Goal: Task Accomplishment & Management: Use online tool/utility

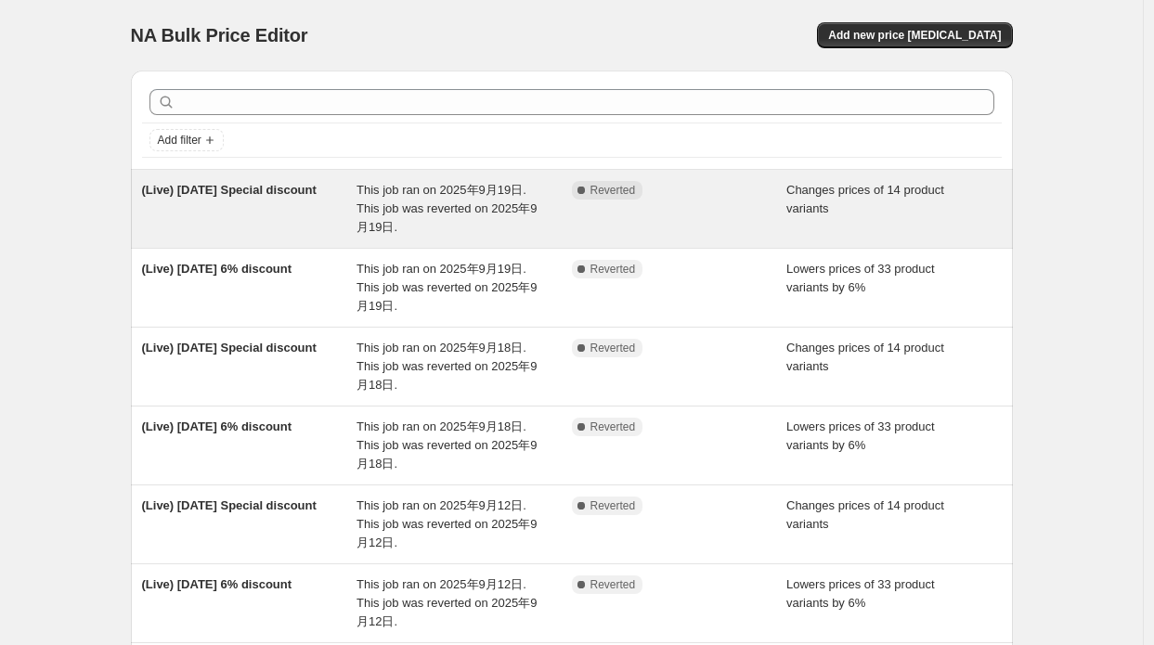
click at [329, 211] on div "(Live) [DATE] Special discount" at bounding box center [249, 209] width 215 height 56
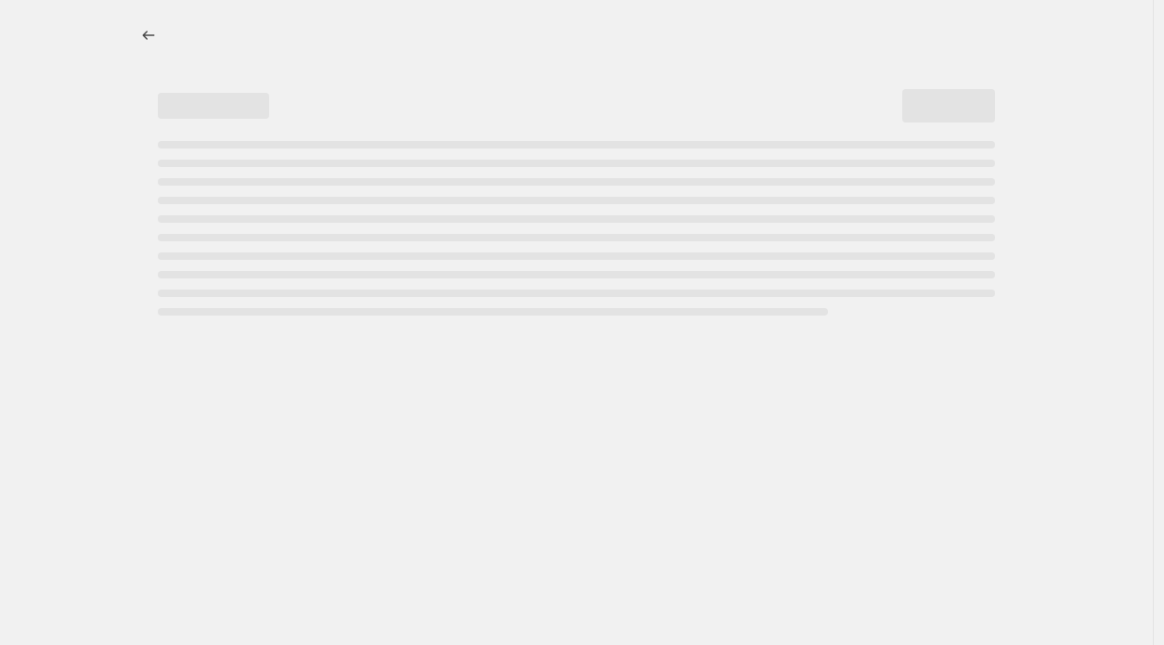
select select "collection"
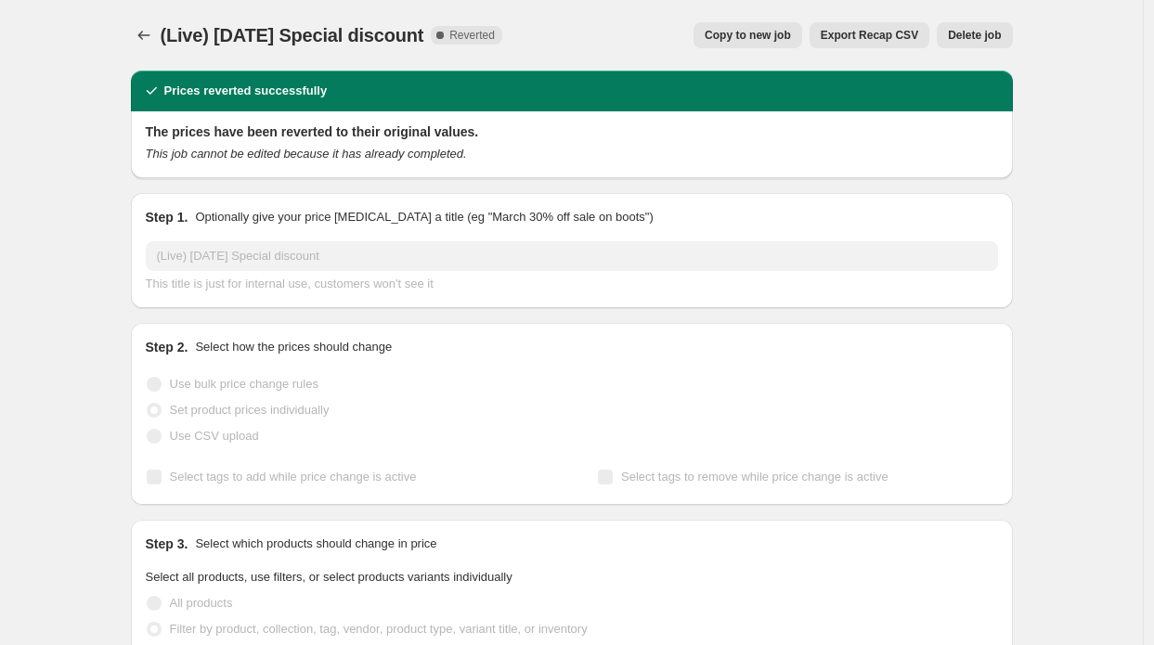
click at [750, 29] on span "Copy to new job" at bounding box center [747, 35] width 86 height 15
select select "collection"
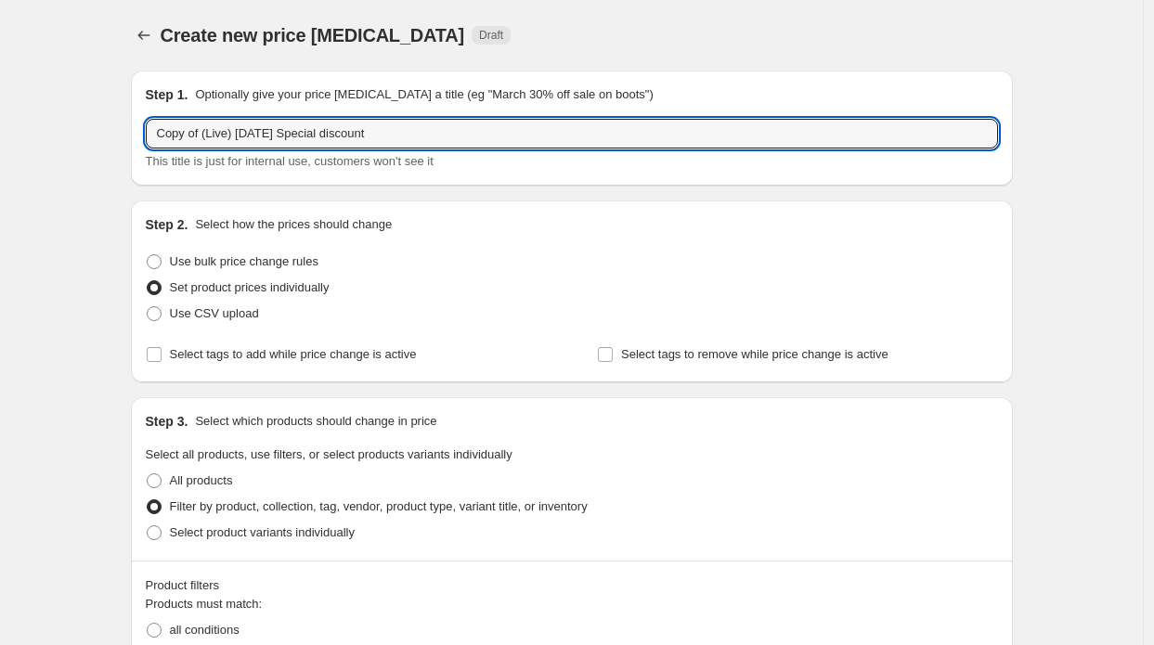
drag, startPoint x: 205, startPoint y: 133, endPoint x: 95, endPoint y: 115, distance: 111.8
drag, startPoint x: 226, startPoint y: 128, endPoint x: 217, endPoint y: 132, distance: 10.0
click at [217, 132] on input "(Live) Sep 19 Special discount" at bounding box center [572, 134] width 852 height 30
type input "(Live) Sep 25 Special discount"
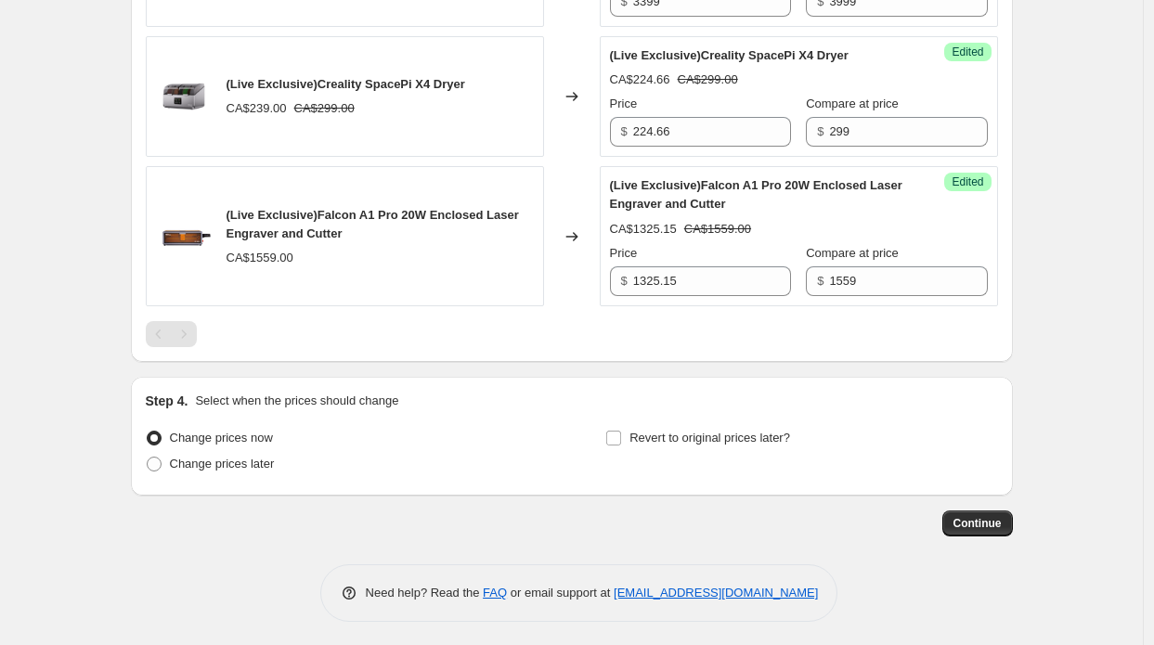
scroll to position [2676, 0]
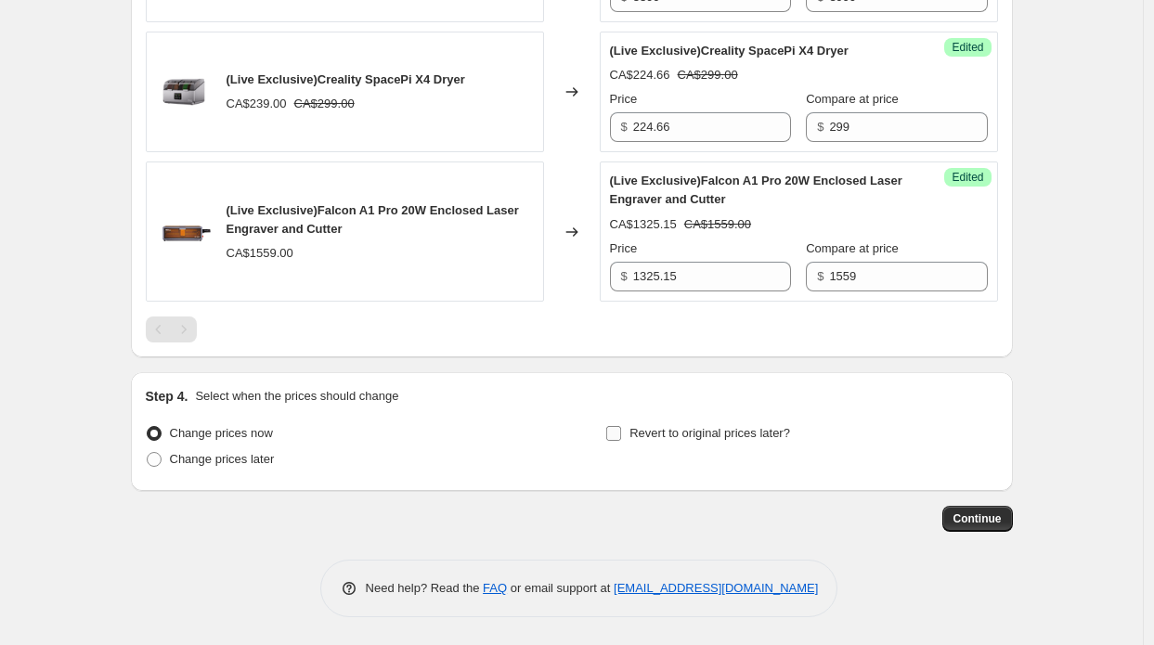
click at [723, 439] on span "Revert to original prices later?" at bounding box center [709, 433] width 161 height 14
click at [621, 439] on input "Revert to original prices later?" at bounding box center [613, 433] width 15 height 15
checkbox input "true"
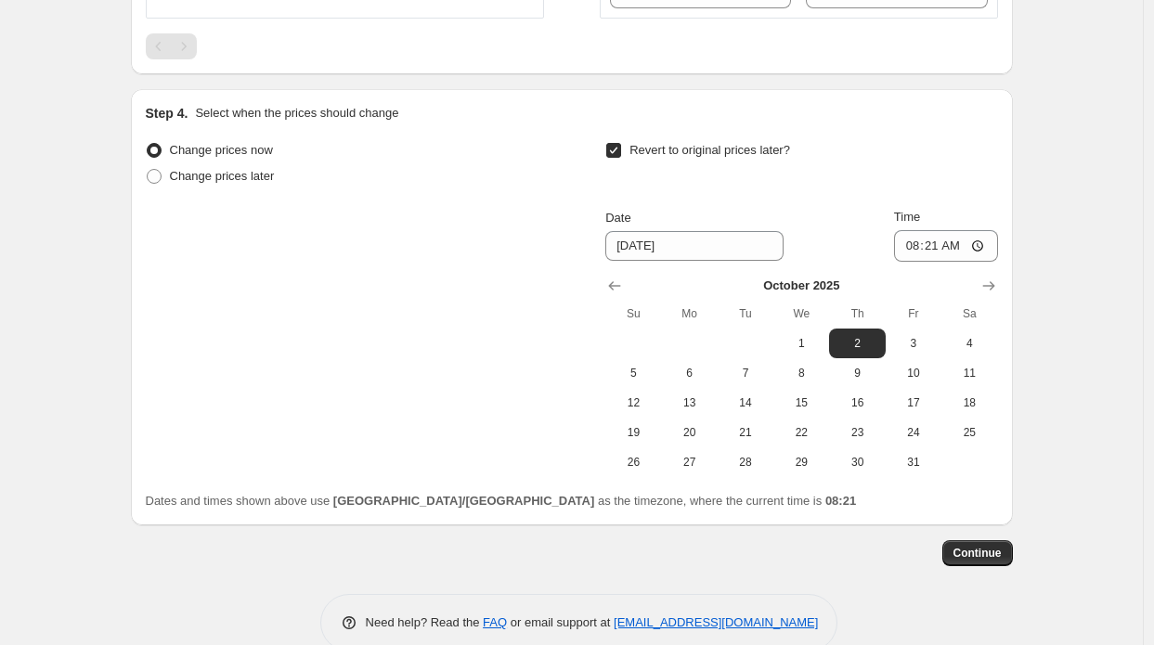
scroll to position [2954, 0]
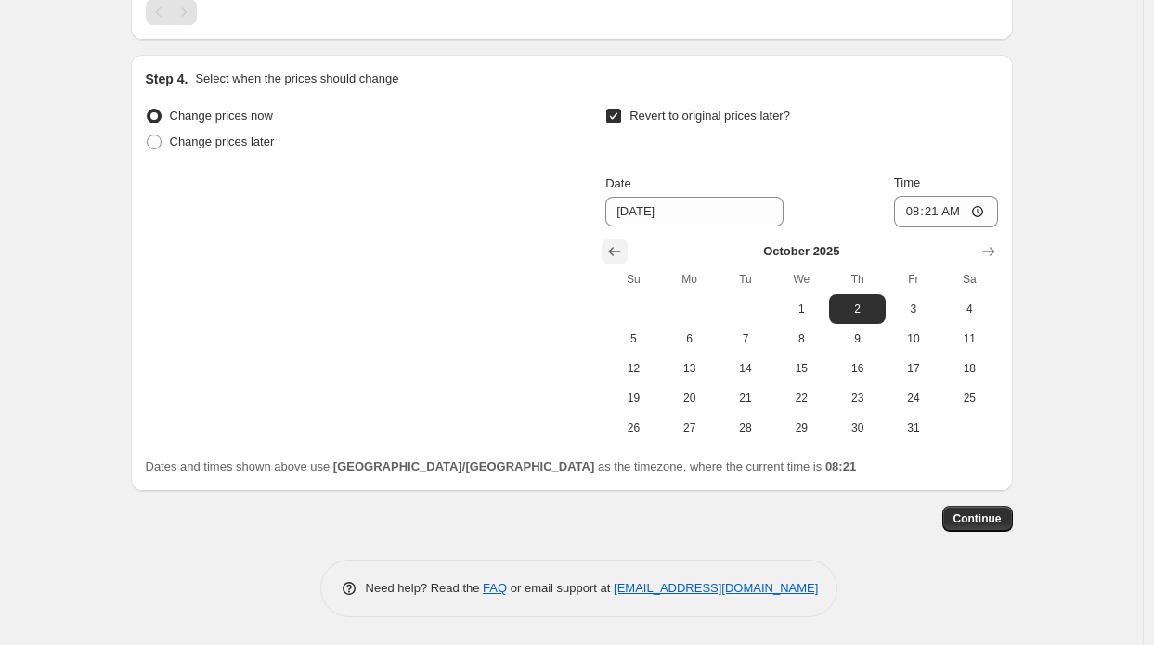
click at [607, 265] on button "Show previous month, September 2025" at bounding box center [614, 252] width 26 height 26
click at [861, 406] on span "25" at bounding box center [856, 398] width 41 height 15
type input "9/25/2025"
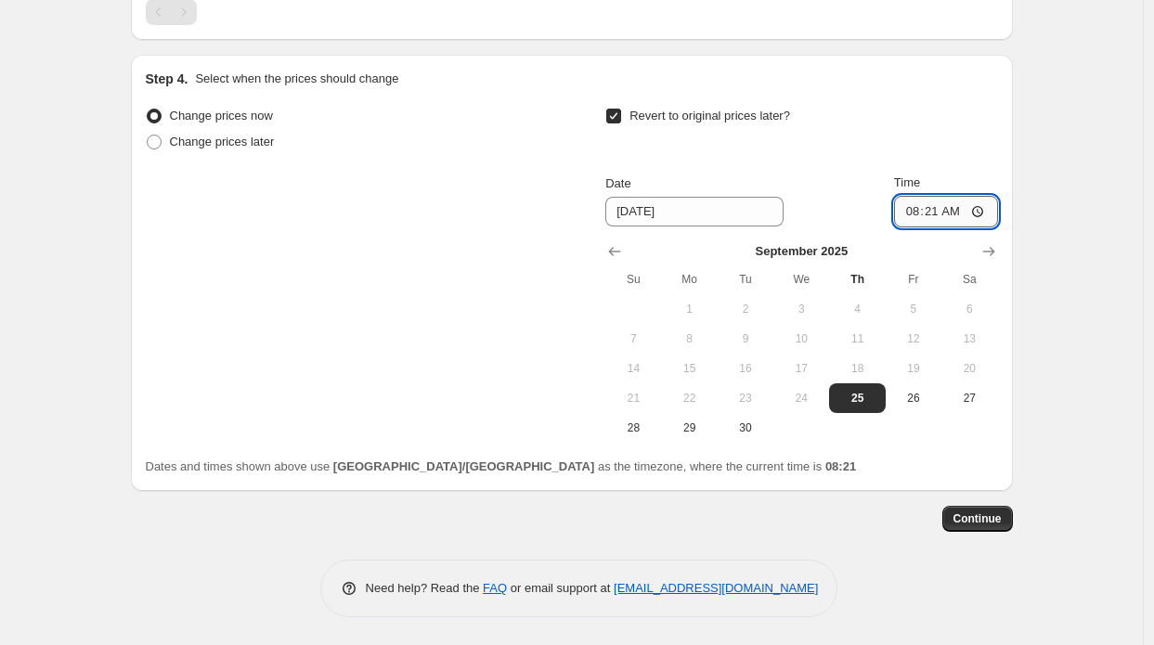
click at [941, 227] on input "08:21" at bounding box center [946, 212] width 104 height 32
type input "13:00"
drag, startPoint x: 991, startPoint y: 210, endPoint x: 962, endPoint y: 210, distance: 29.7
click at [968, 201] on div "Revert to original prices later? Date 9/25/2025 Time 13:00 September 2025 Su Mo…" at bounding box center [801, 273] width 392 height 340
click at [972, 532] on button "Continue" at bounding box center [977, 519] width 71 height 26
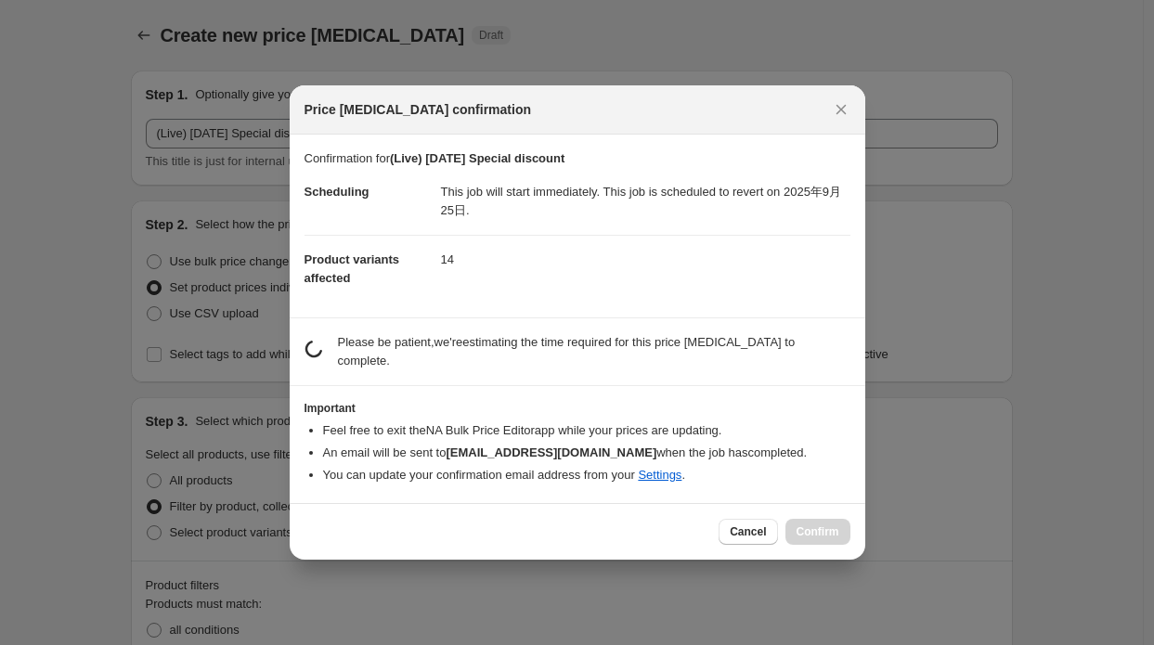
scroll to position [0, 0]
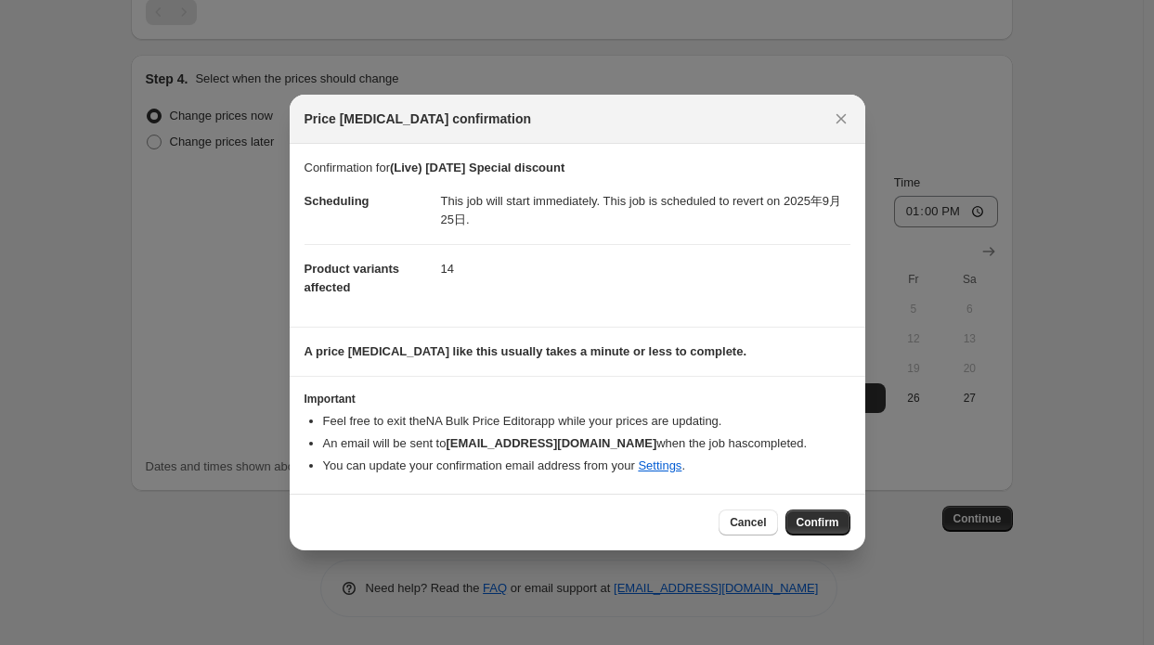
click at [838, 526] on button "Confirm" at bounding box center [817, 523] width 65 height 26
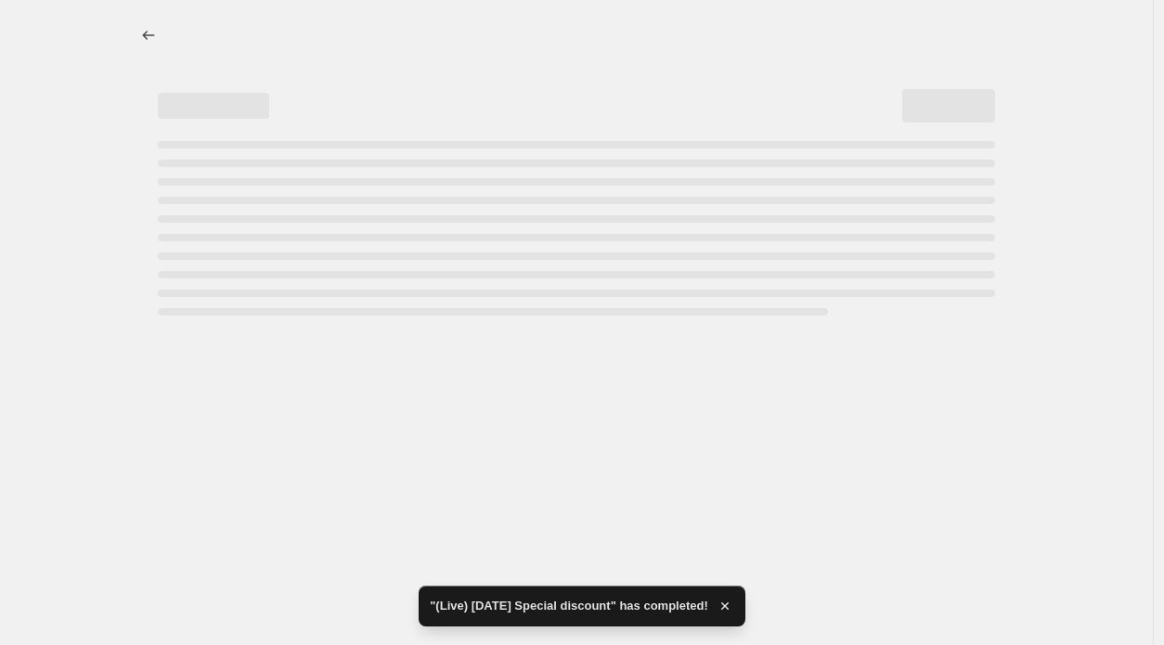
select select "collection"
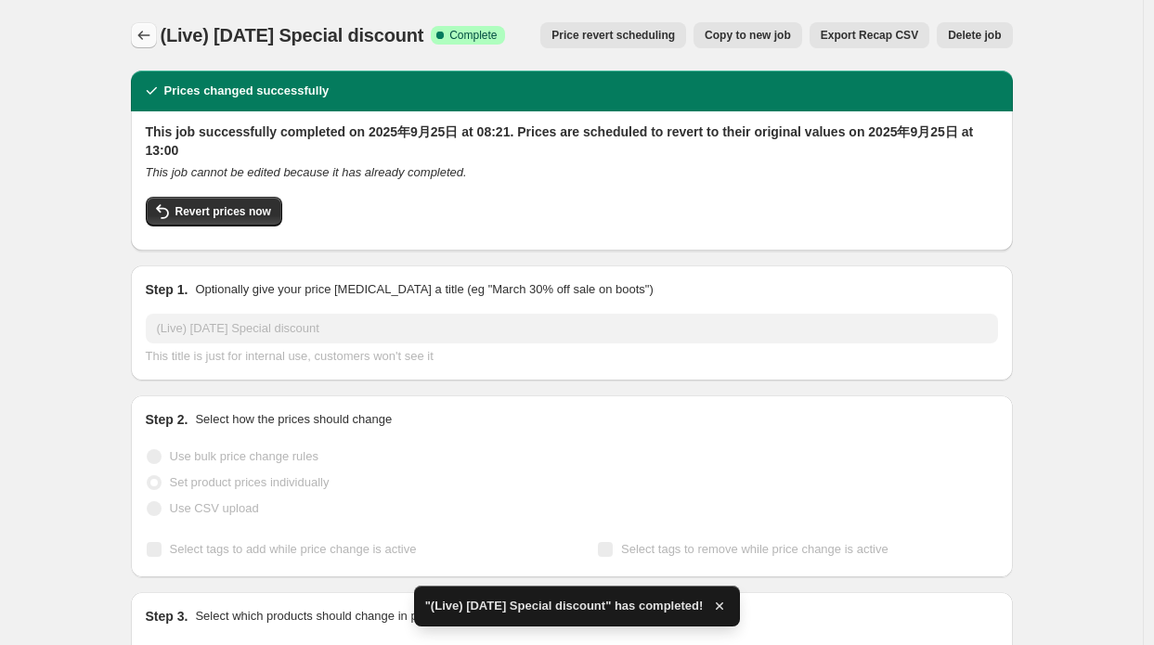
click at [153, 34] on icon "Price change jobs" at bounding box center [144, 35] width 19 height 19
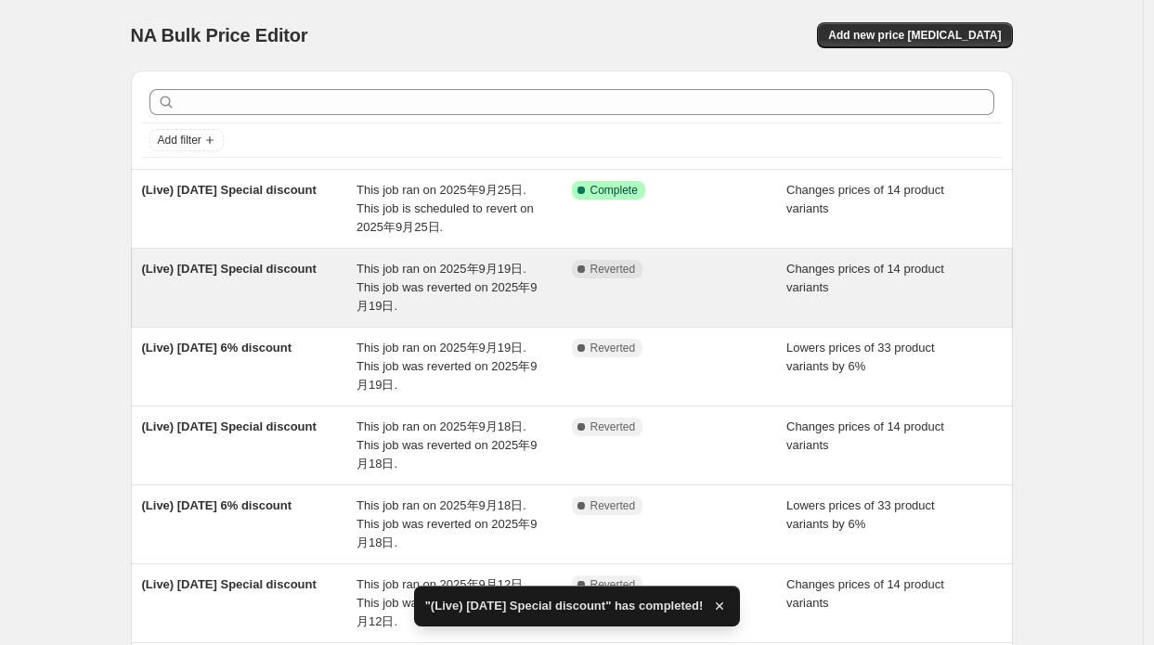
click at [375, 274] on span "This job ran on 2025年9月19日. This job was reverted on 2025年9月19日." at bounding box center [446, 287] width 180 height 51
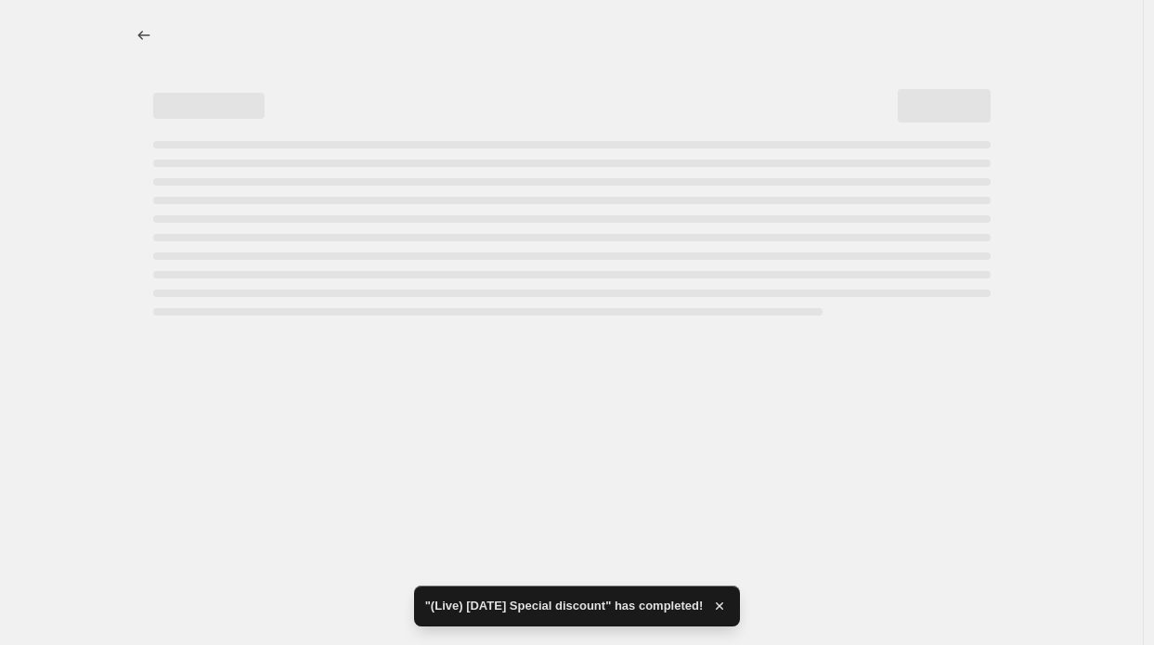
select select "collection"
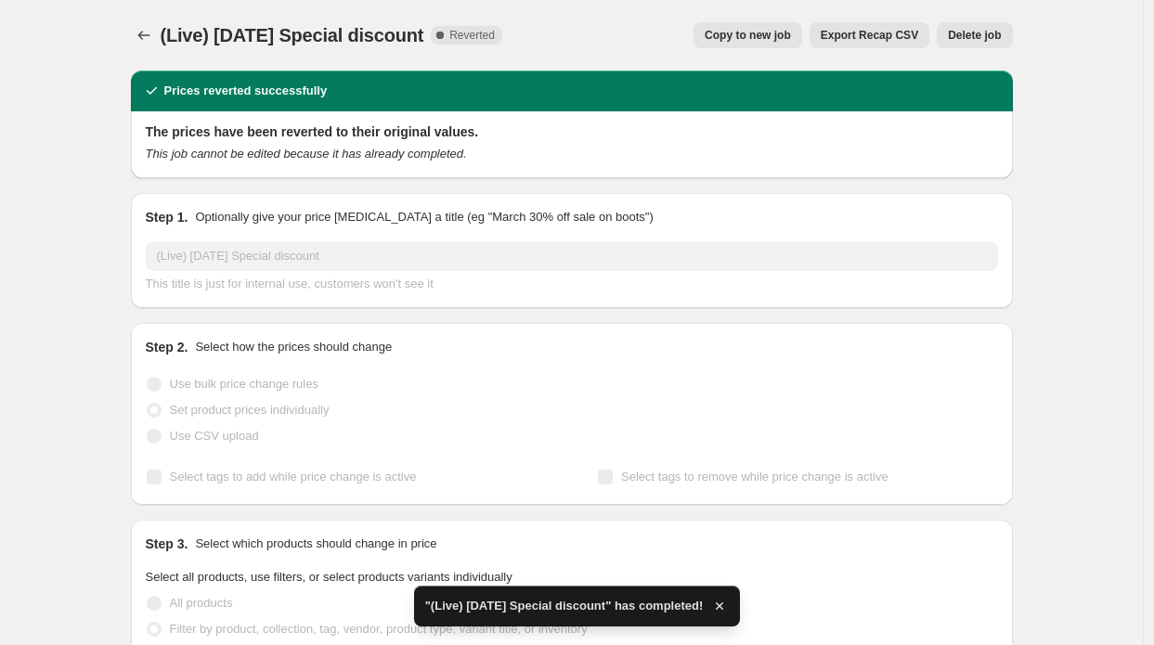
click at [762, 29] on span "Copy to new job" at bounding box center [747, 35] width 86 height 15
select select "collection"
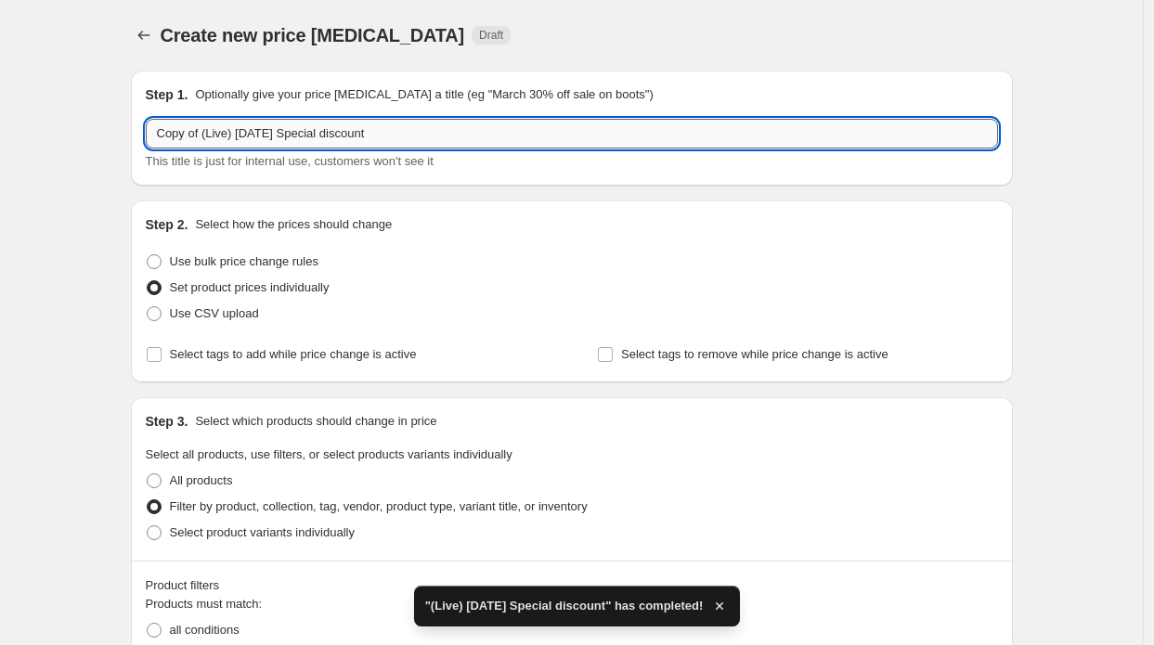
click at [208, 136] on input "Copy of (Live) Sep 19 Special discount" at bounding box center [572, 134] width 852 height 30
drag, startPoint x: 205, startPoint y: 136, endPoint x: 112, endPoint y: 111, distance: 96.1
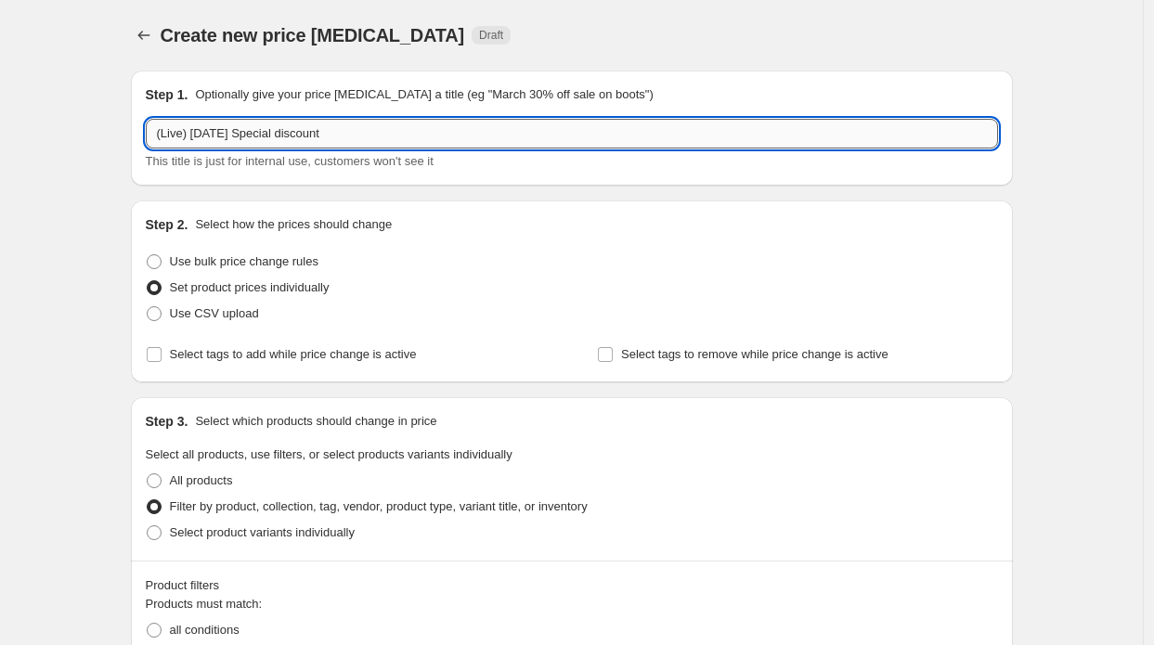
click at [217, 136] on input "(Live) Sep 19 Special discount" at bounding box center [572, 134] width 852 height 30
type input "(Live) Sep 25 Special discount"
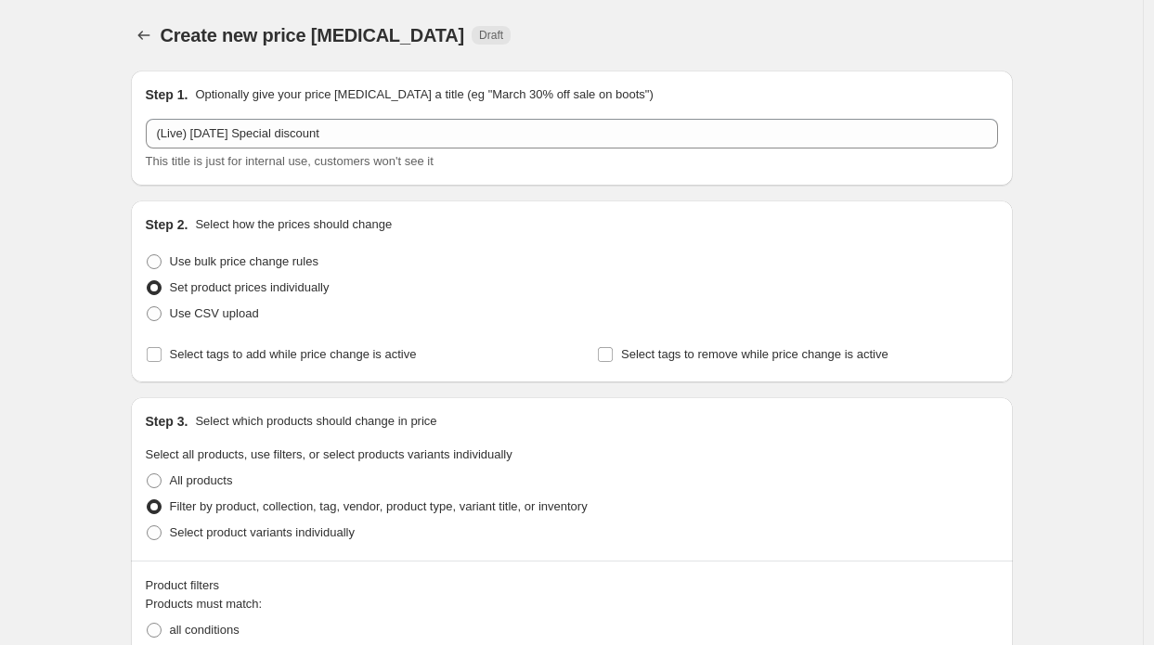
click at [146, 34] on icon "Price change jobs" at bounding box center [144, 35] width 19 height 19
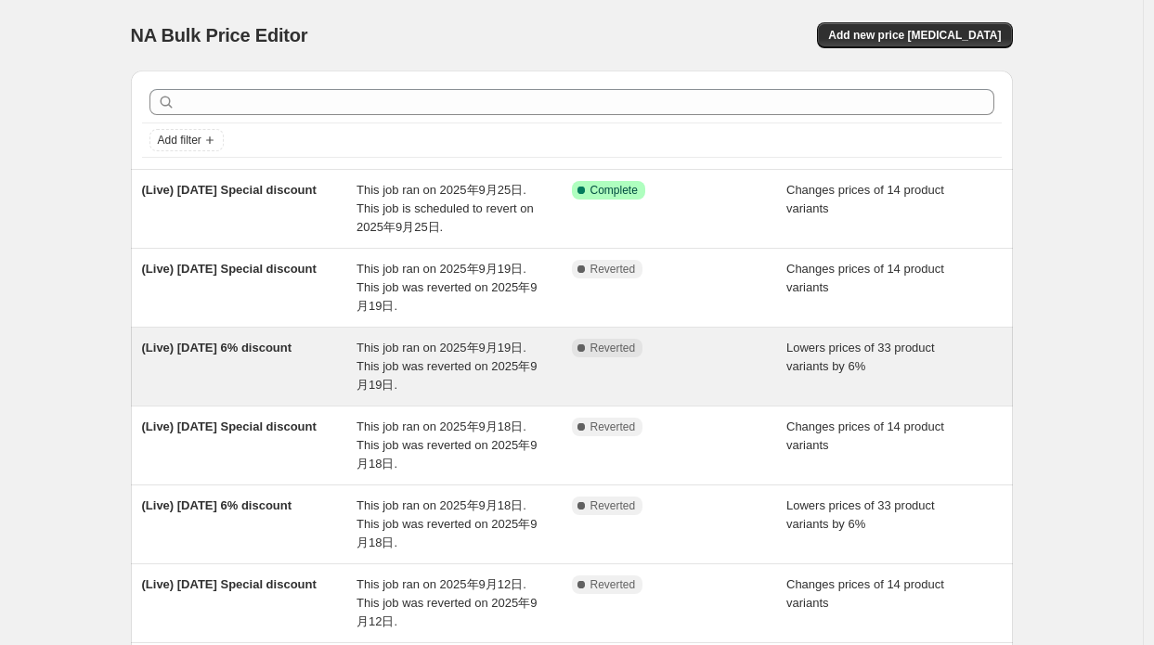
click at [332, 389] on div "(Live) Sep 19 6% discount" at bounding box center [249, 367] width 215 height 56
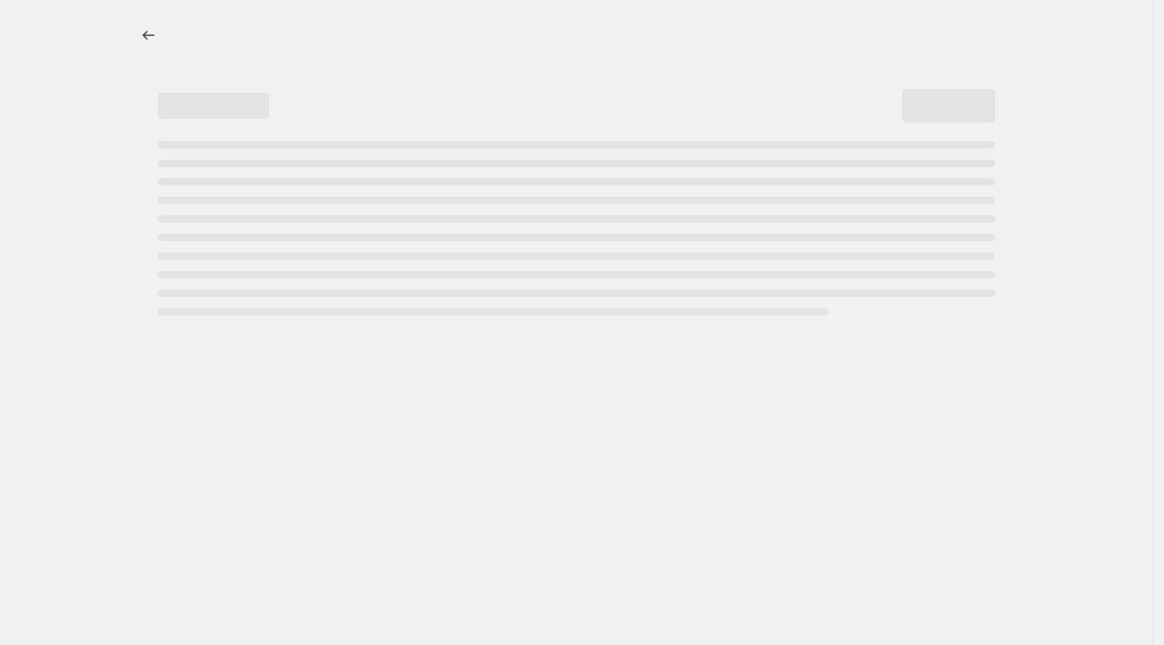
select select "percentage"
select select "collection"
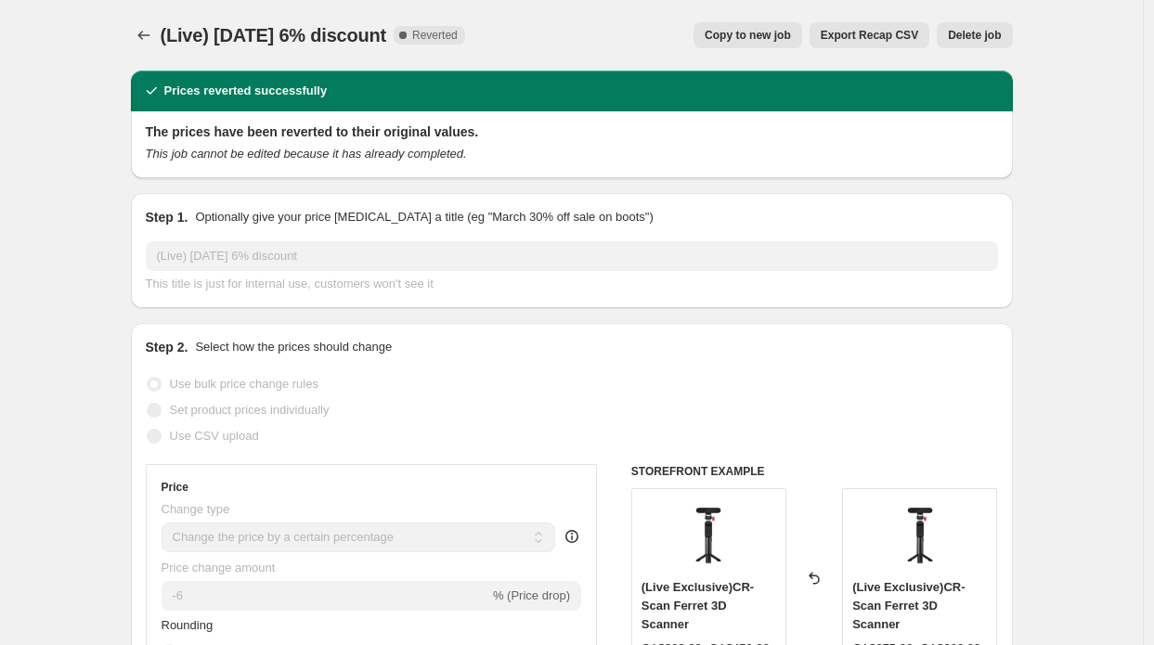
click at [762, 44] on button "Copy to new job" at bounding box center [747, 35] width 109 height 26
select select "percentage"
select select "collection"
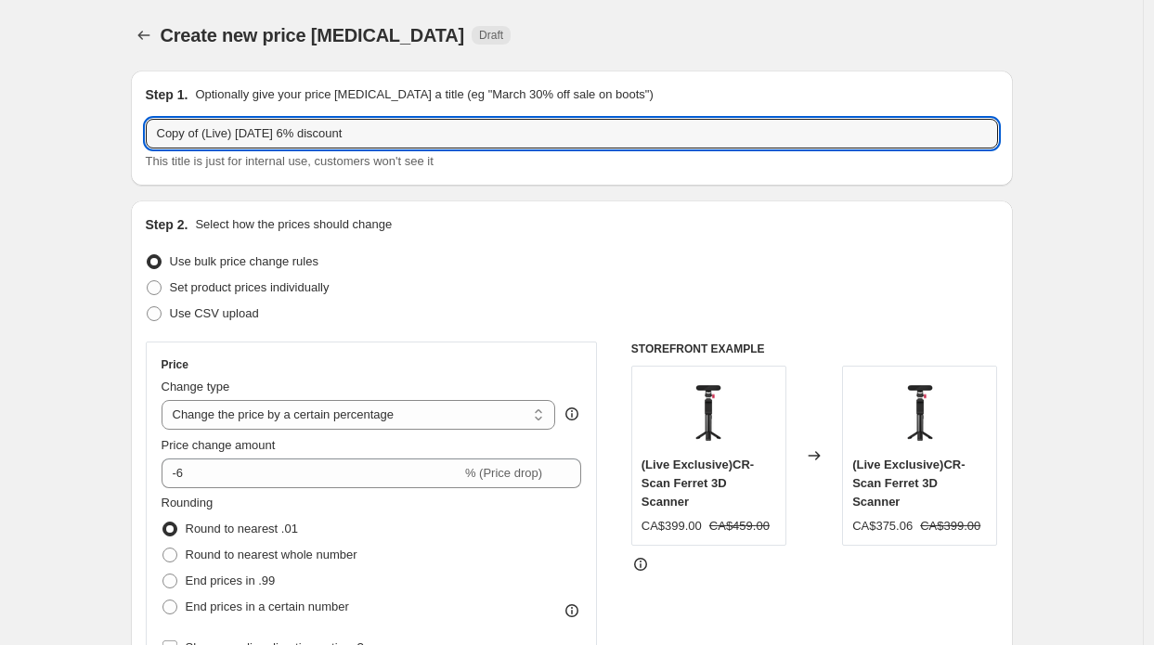
drag, startPoint x: 206, startPoint y: 138, endPoint x: 139, endPoint y: 129, distance: 67.5
click at [139, 129] on div "Step 1. Optionally give your price change job a title (eg "March 30% off sale o…" at bounding box center [572, 128] width 882 height 115
drag, startPoint x: 217, startPoint y: 129, endPoint x: 227, endPoint y: 127, distance: 10.4
click at [227, 127] on input "(Live) Sep 19 6% discount" at bounding box center [572, 134] width 852 height 30
type input "(Live) Sep 25 6% discount"
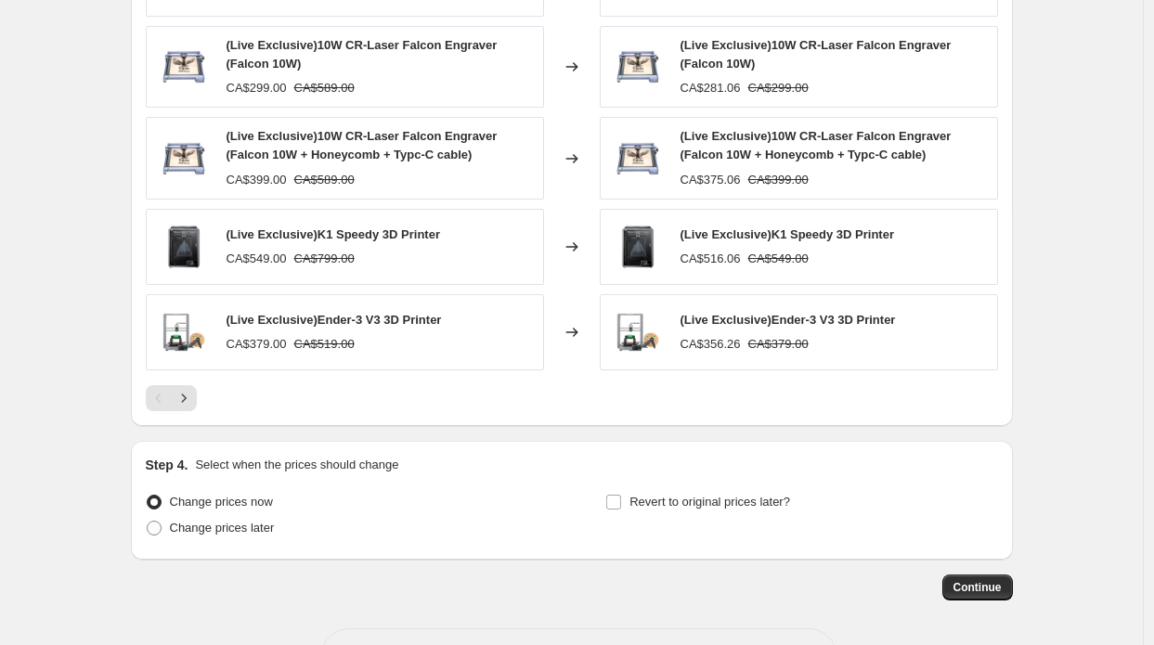
scroll to position [1426, 0]
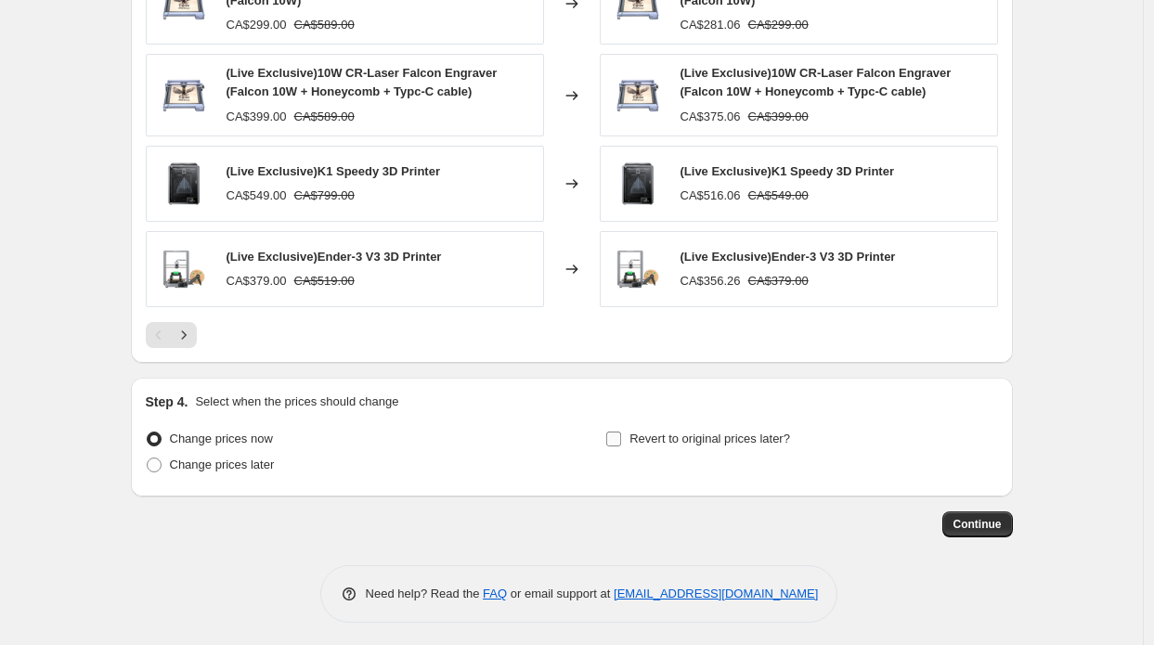
click at [678, 443] on span "Revert to original prices later?" at bounding box center [709, 439] width 161 height 19
click at [621, 443] on input "Revert to original prices later?" at bounding box center [613, 439] width 15 height 15
checkbox input "true"
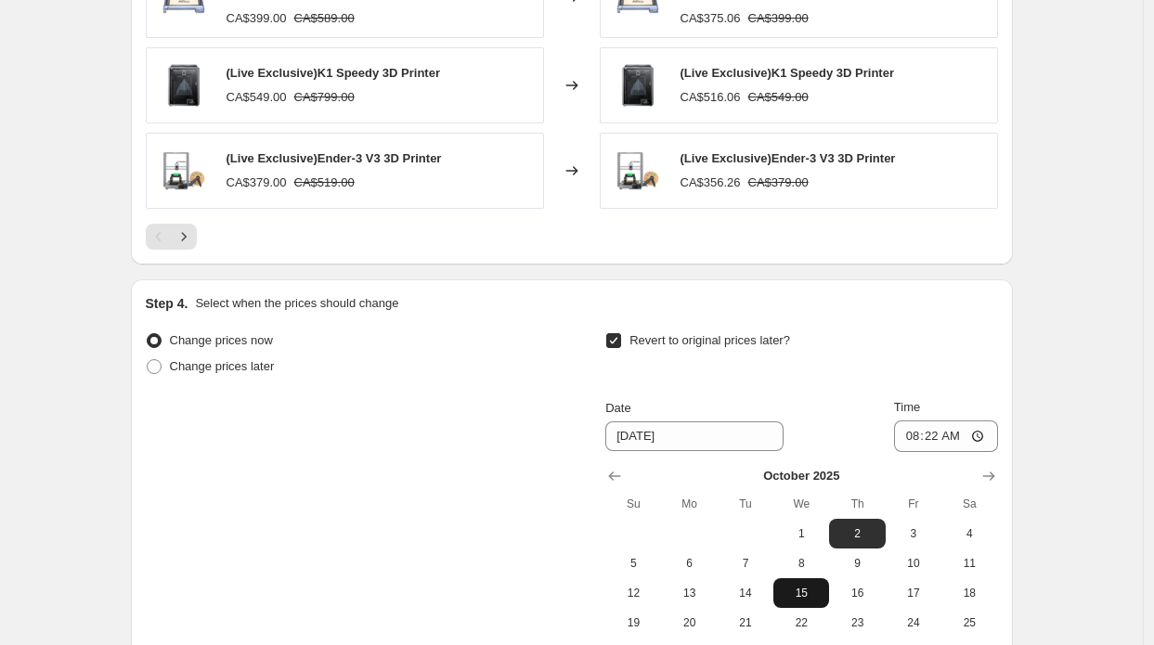
scroll to position [1611, 0]
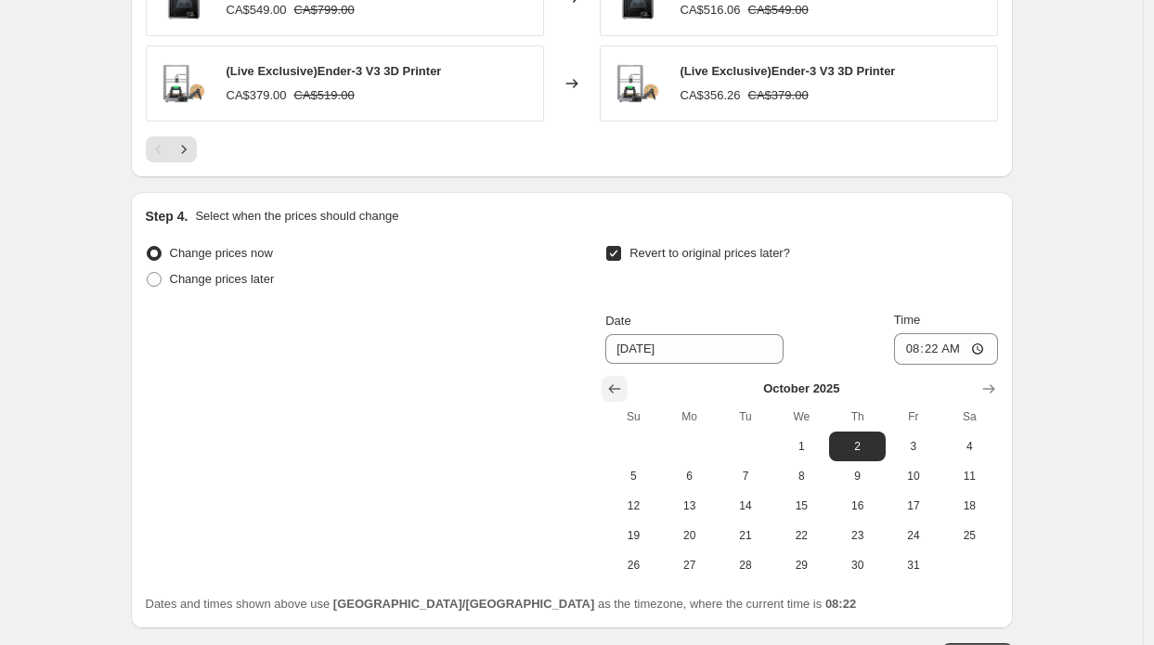
click at [624, 386] on icon "Show previous month, September 2025" at bounding box center [614, 389] width 19 height 19
click at [859, 521] on button "25" at bounding box center [857, 536] width 56 height 30
type input "9/25/2025"
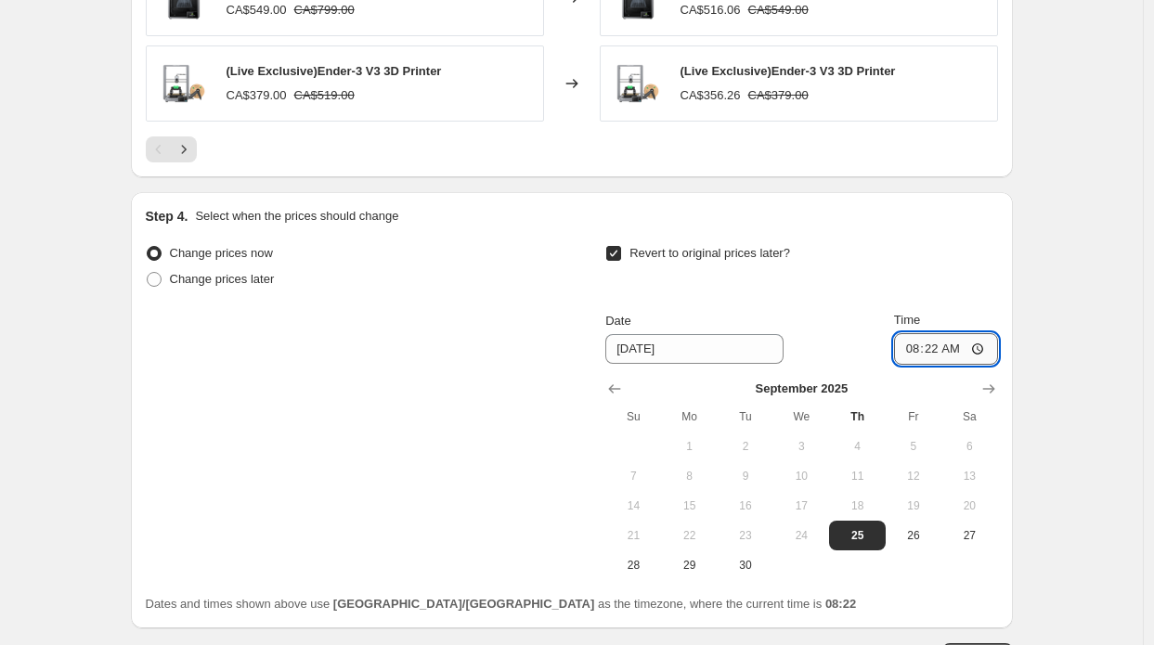
click at [942, 351] on input "08:22" at bounding box center [946, 349] width 104 height 32
type input "13:00"
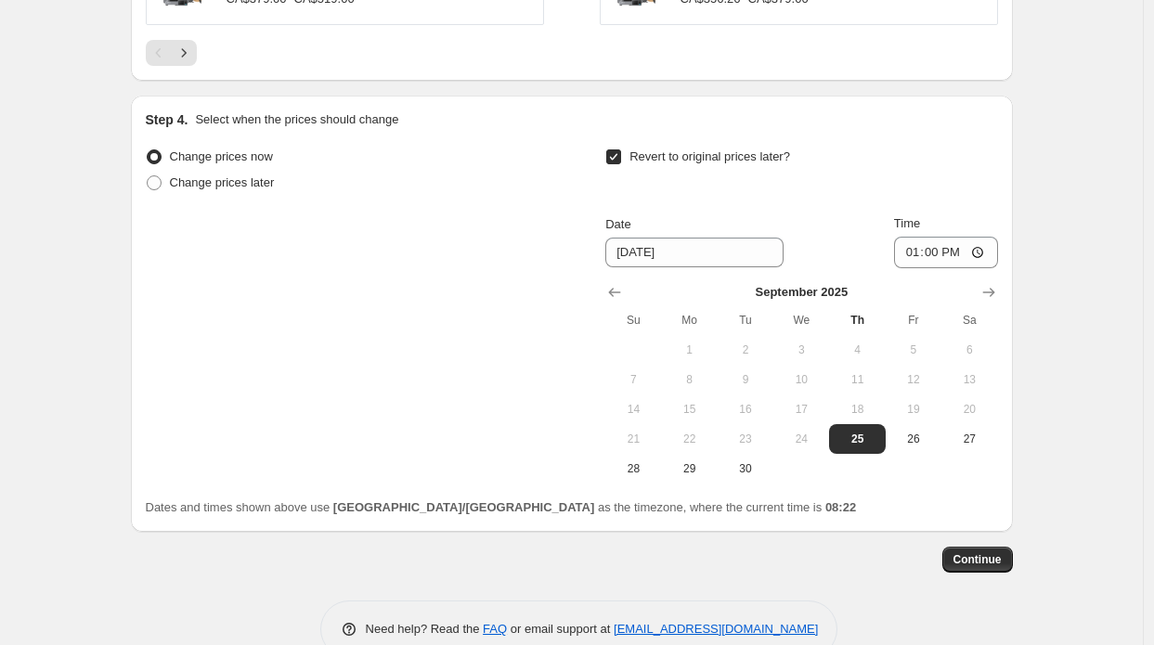
scroll to position [1743, 0]
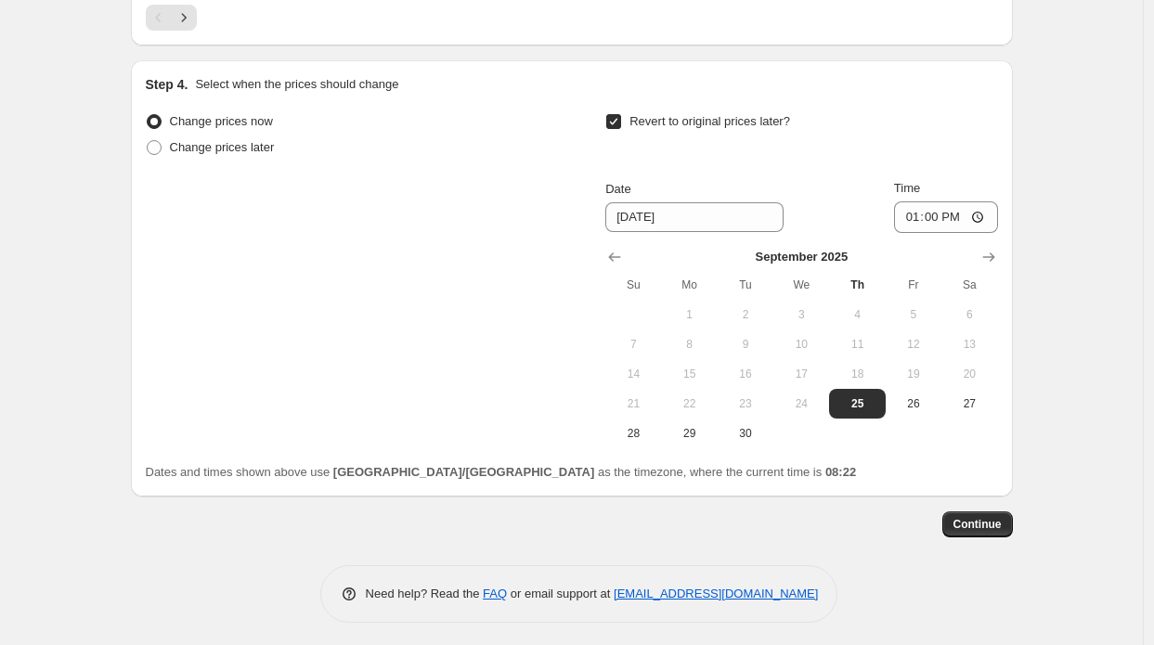
click at [991, 511] on button "Continue" at bounding box center [977, 524] width 71 height 26
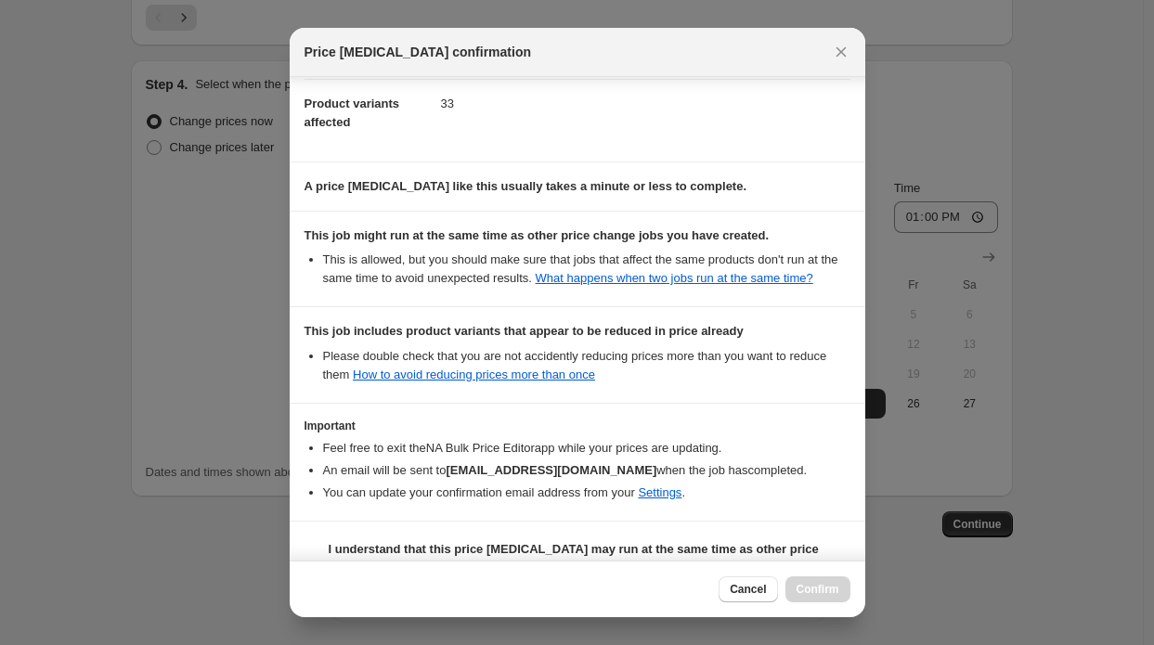
scroll to position [265, 0]
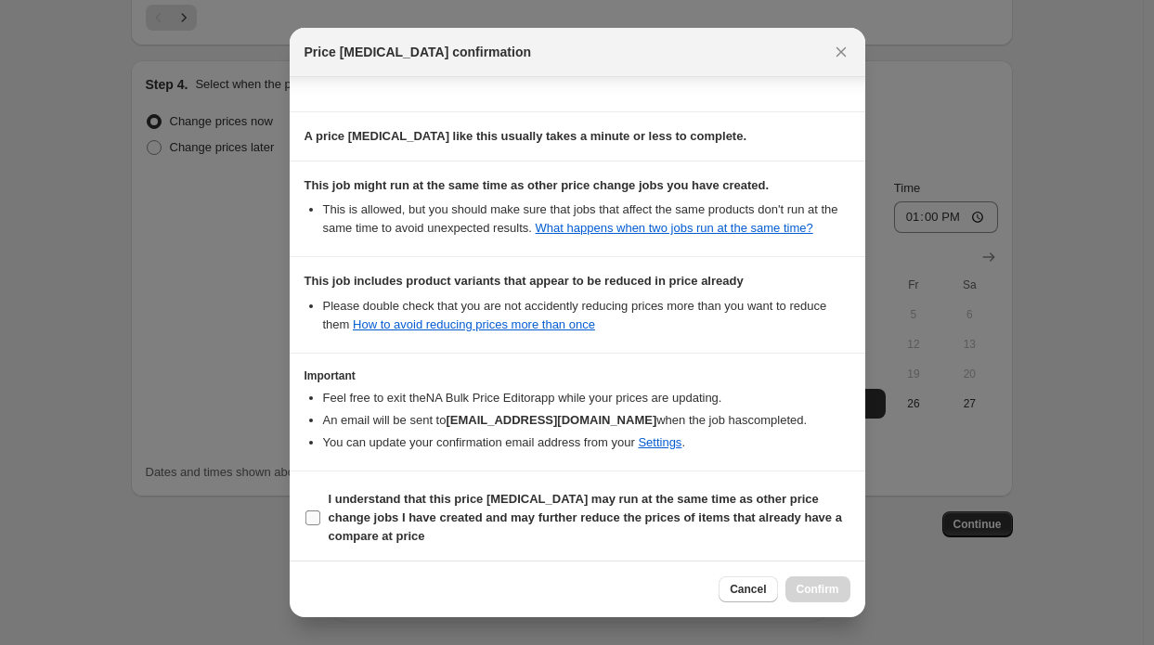
click at [514, 500] on b "I understand that this price change job may run at the same time as other price…" at bounding box center [585, 517] width 513 height 51
click at [320, 510] on input "I understand that this price change job may run at the same time as other price…" at bounding box center [312, 517] width 15 height 15
checkbox input "true"
click at [827, 588] on span "Confirm" at bounding box center [817, 589] width 43 height 15
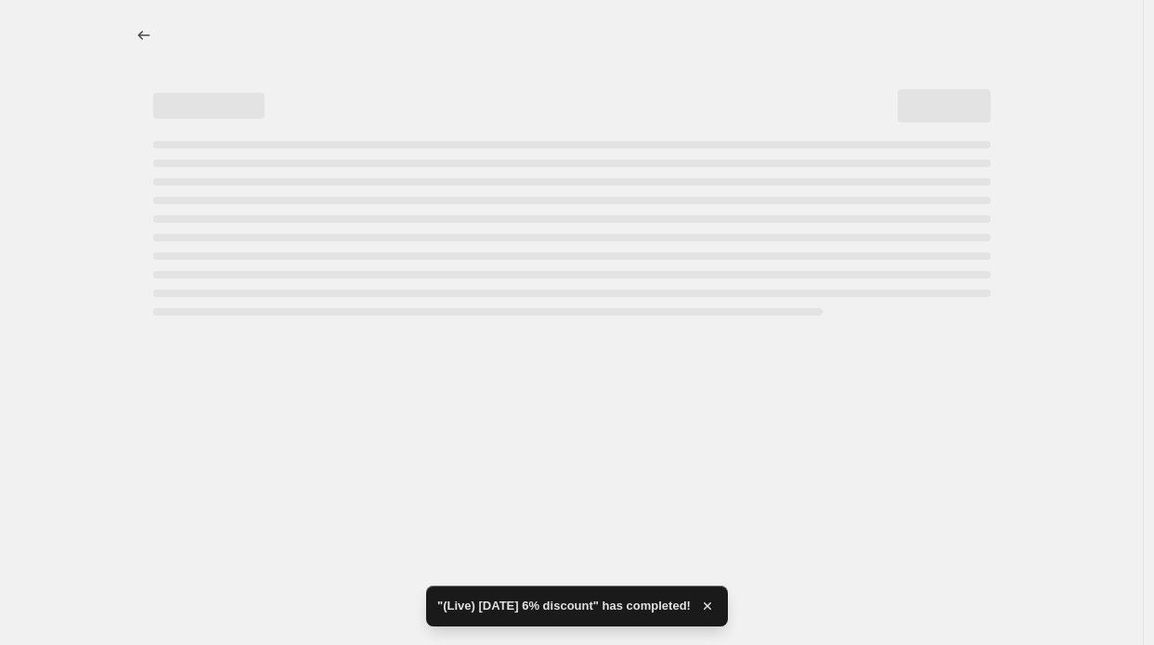
select select "percentage"
select select "collection"
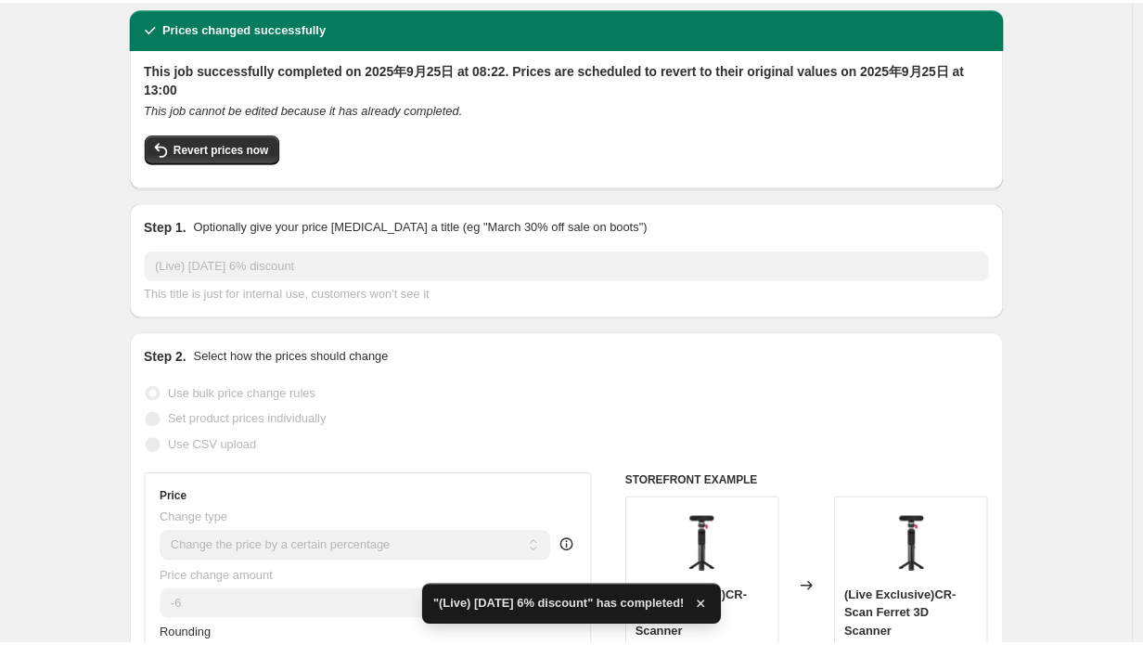
scroll to position [93, 0]
